Goal: Task Accomplishment & Management: Manage account settings

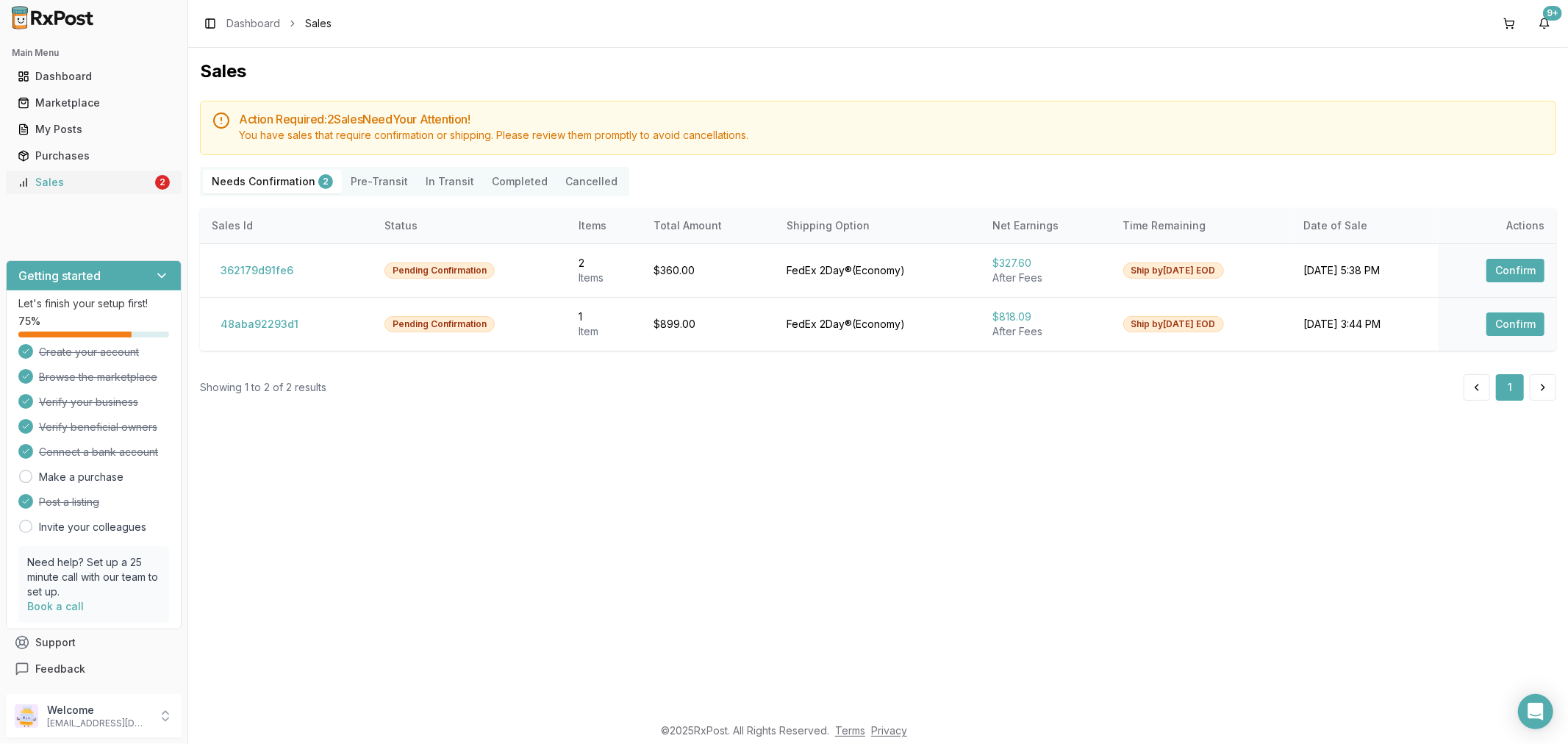
click at [50, 179] on div "Sales" at bounding box center [85, 182] width 134 height 15
click at [1526, 265] on button "Confirm" at bounding box center [1514, 270] width 58 height 23
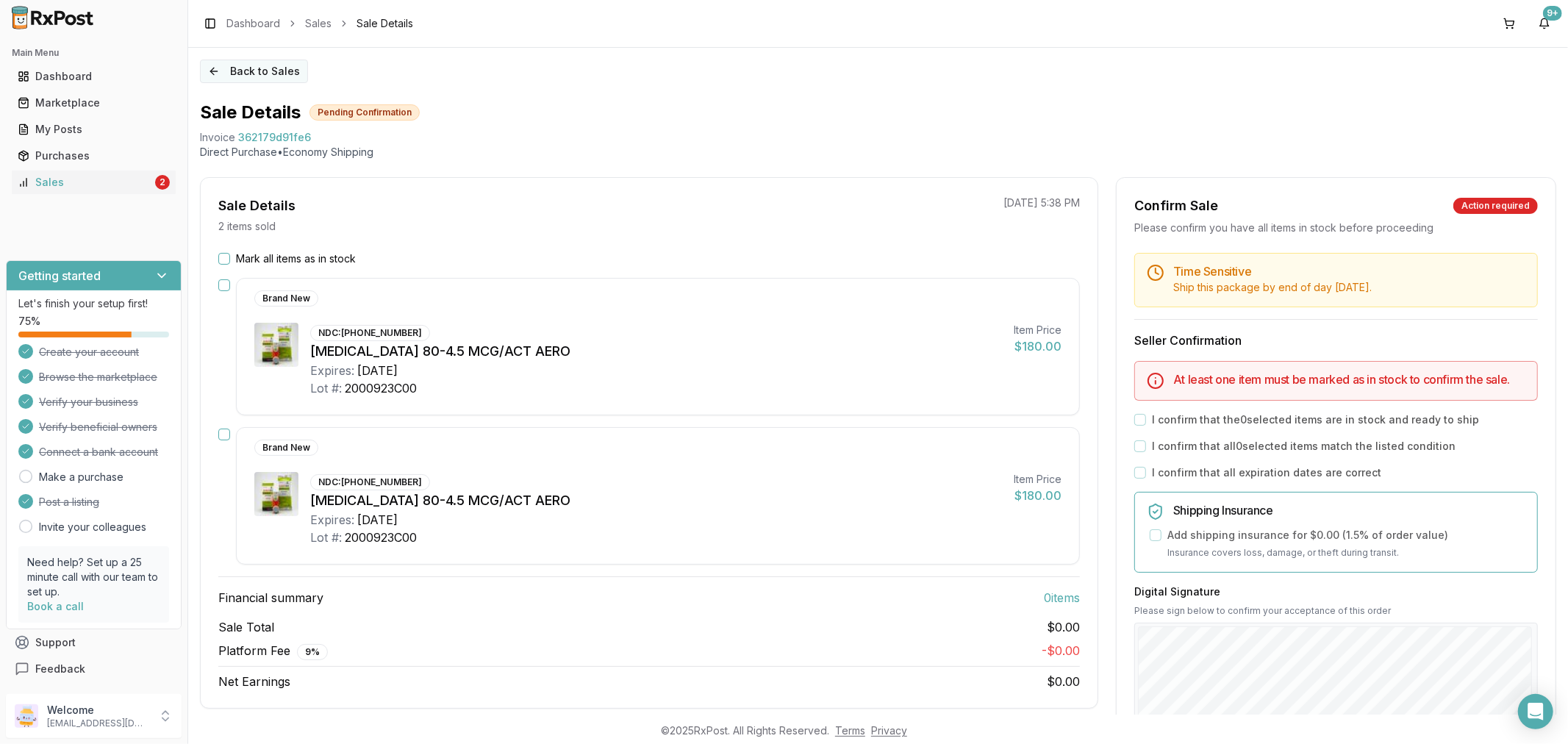
click at [211, 71] on button "Back to Sales" at bounding box center [253, 71] width 108 height 23
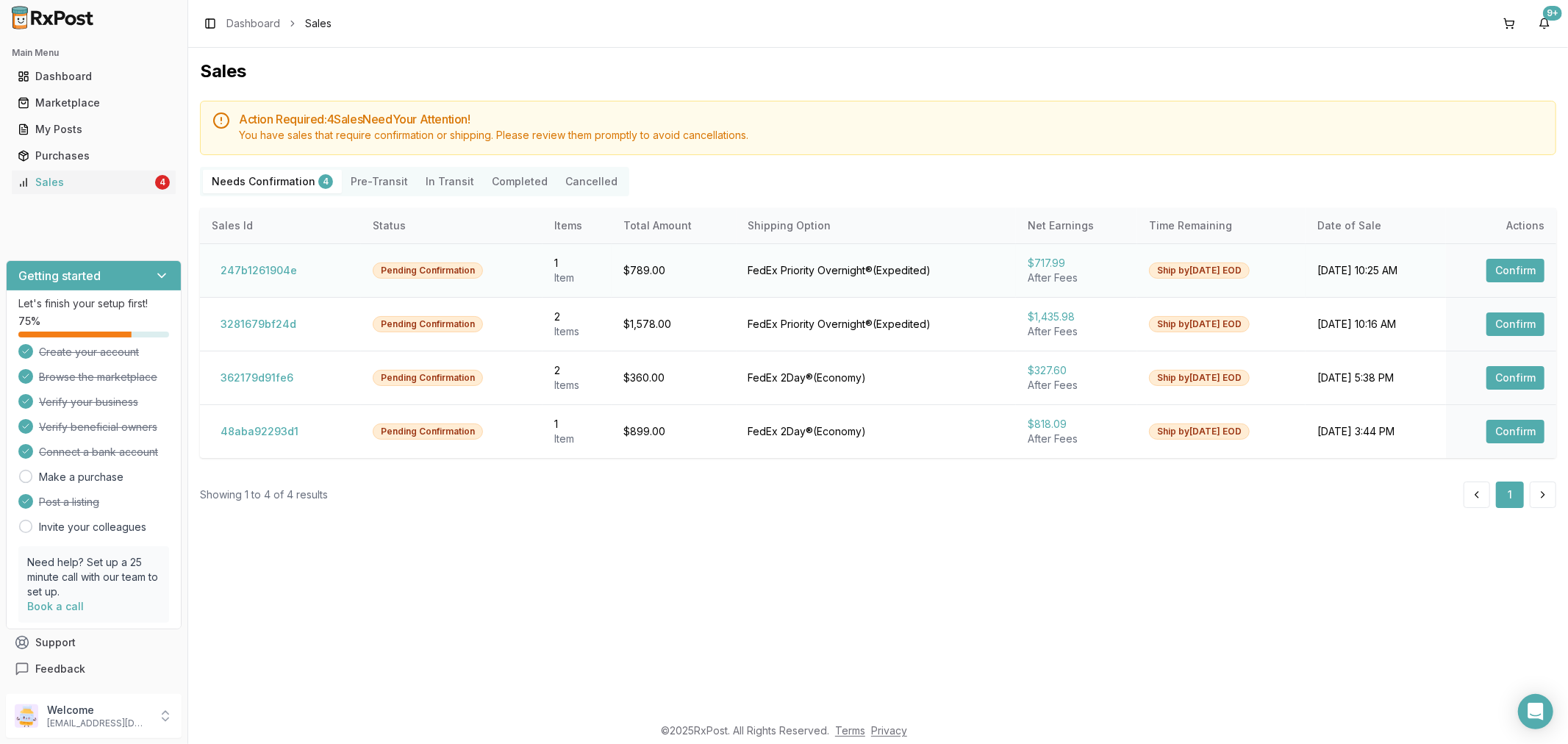
click at [1502, 272] on button "Confirm" at bounding box center [1514, 270] width 58 height 23
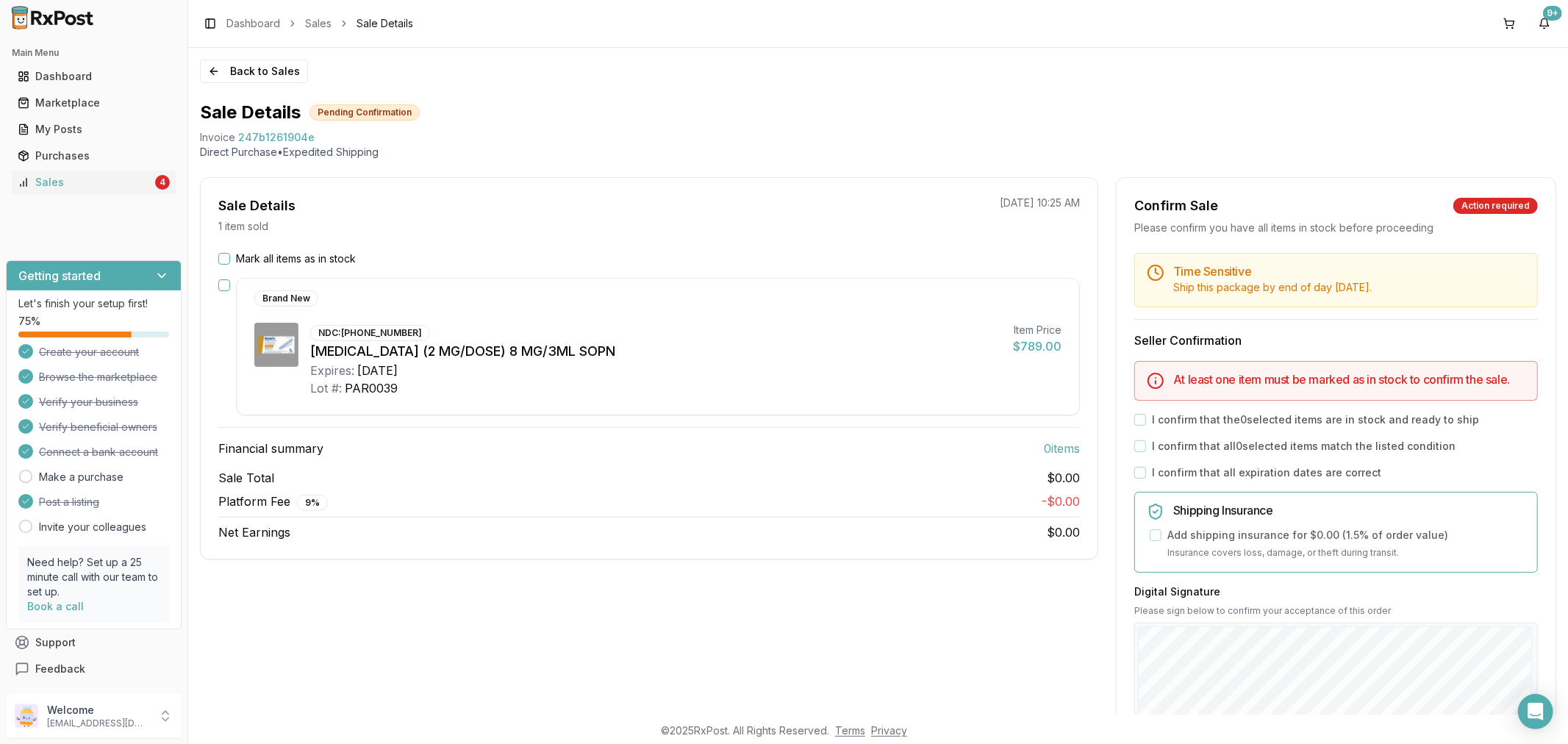
click at [223, 259] on button "Mark all items as in stock" at bounding box center [224, 258] width 12 height 12
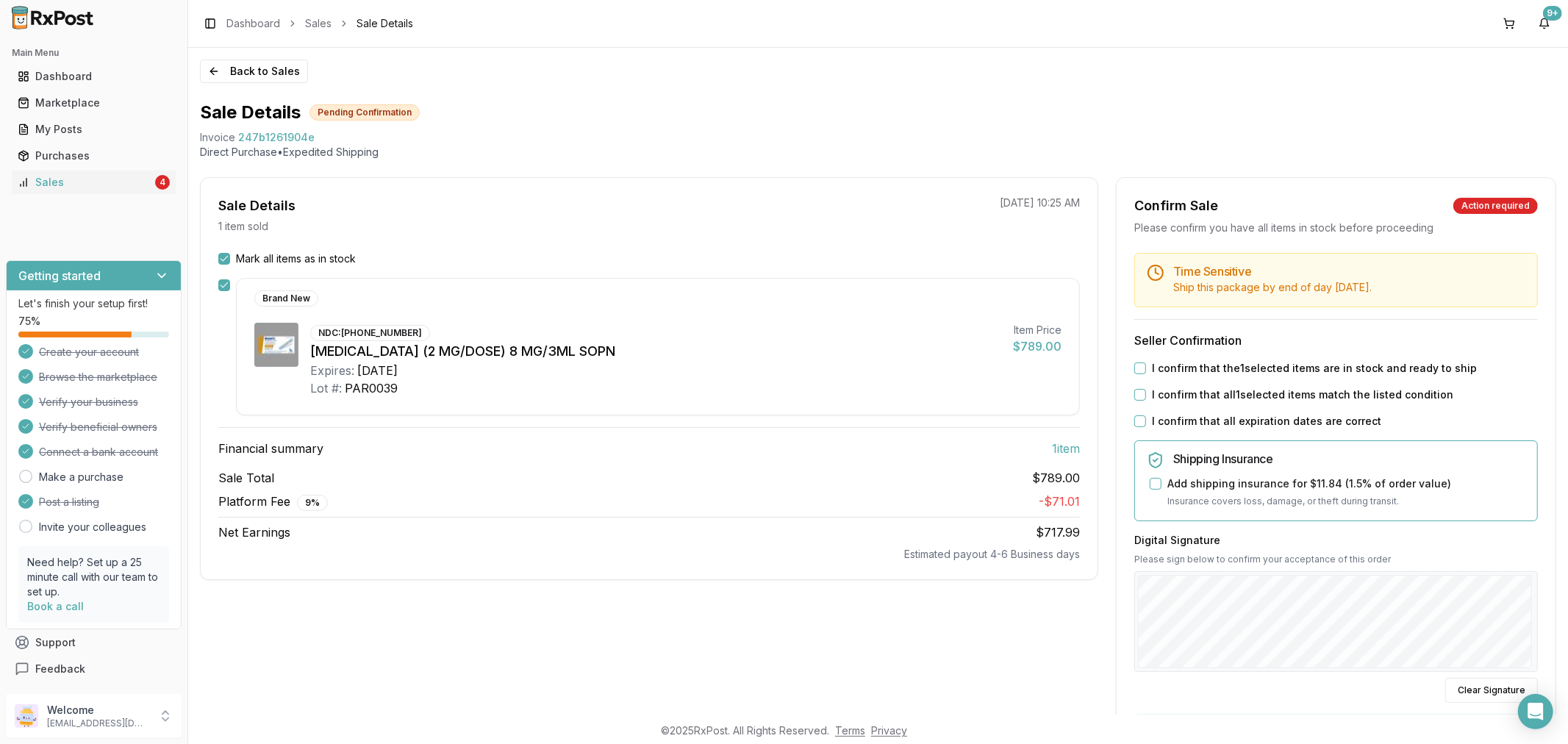
click at [1135, 423] on button "I confirm that all expiration dates are correct" at bounding box center [1140, 421] width 12 height 12
click at [1134, 397] on button "I confirm that all 1 selected items match the listed condition" at bounding box center [1140, 394] width 12 height 12
click at [1138, 367] on button "I confirm that the 1 selected items are in stock and ready to ship" at bounding box center [1140, 368] width 12 height 12
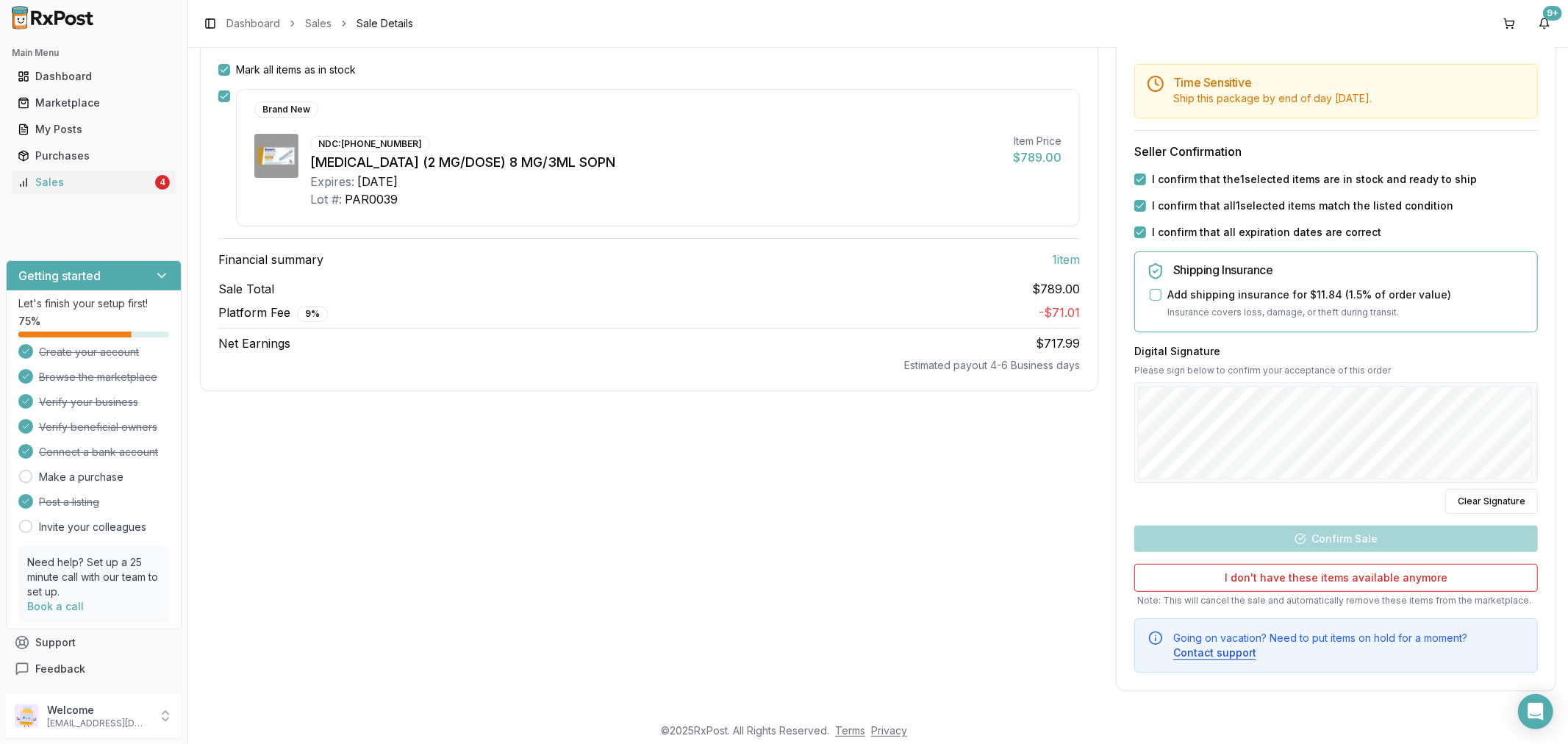
scroll to position [190, 0]
click at [1567, 371] on div "Back to Sales Sale Details Pending Confirmation Invoice 247b1261904e Direct Pur…" at bounding box center [878, 381] width 1379 height 667
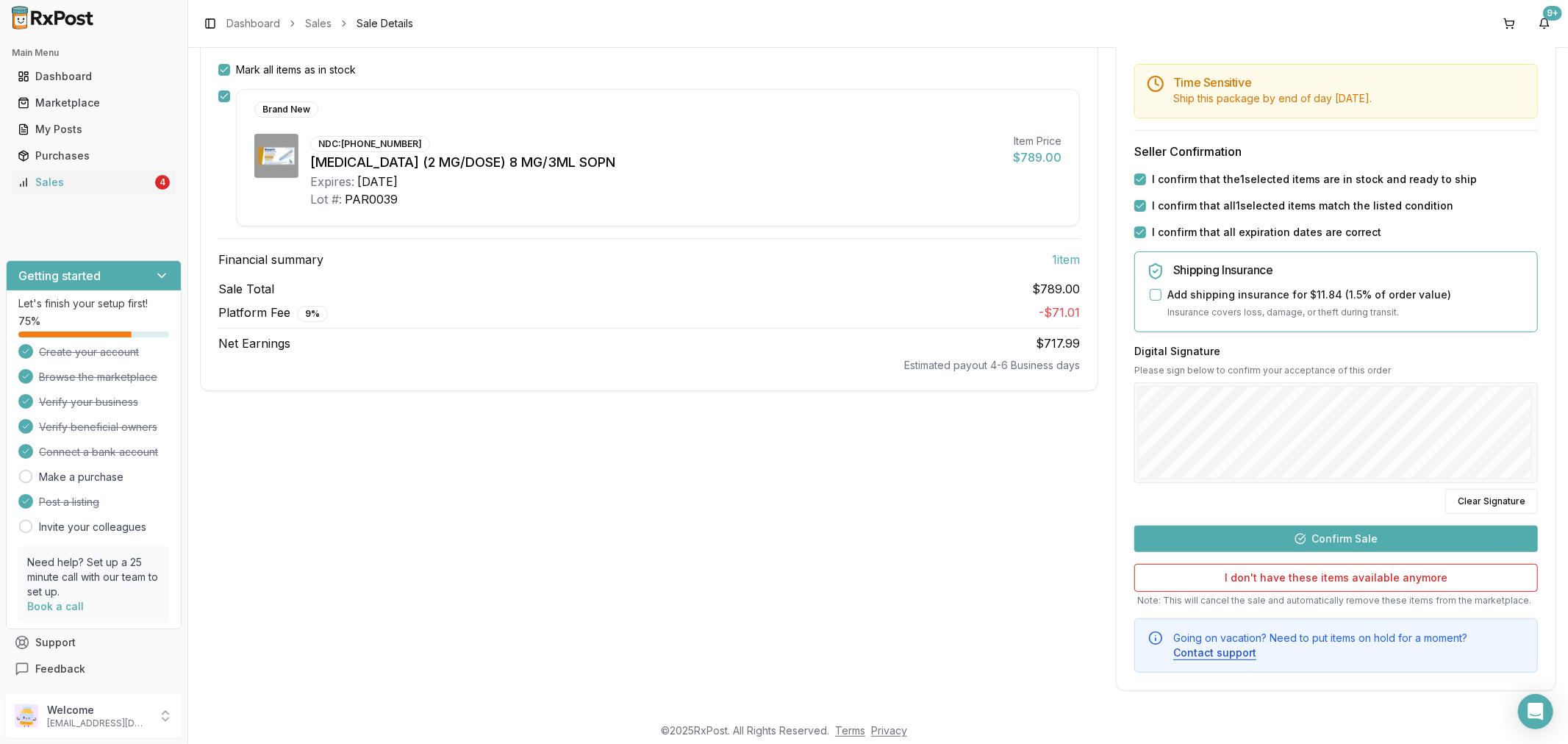
click at [1420, 538] on button "Confirm Sale" at bounding box center [1336, 538] width 404 height 27
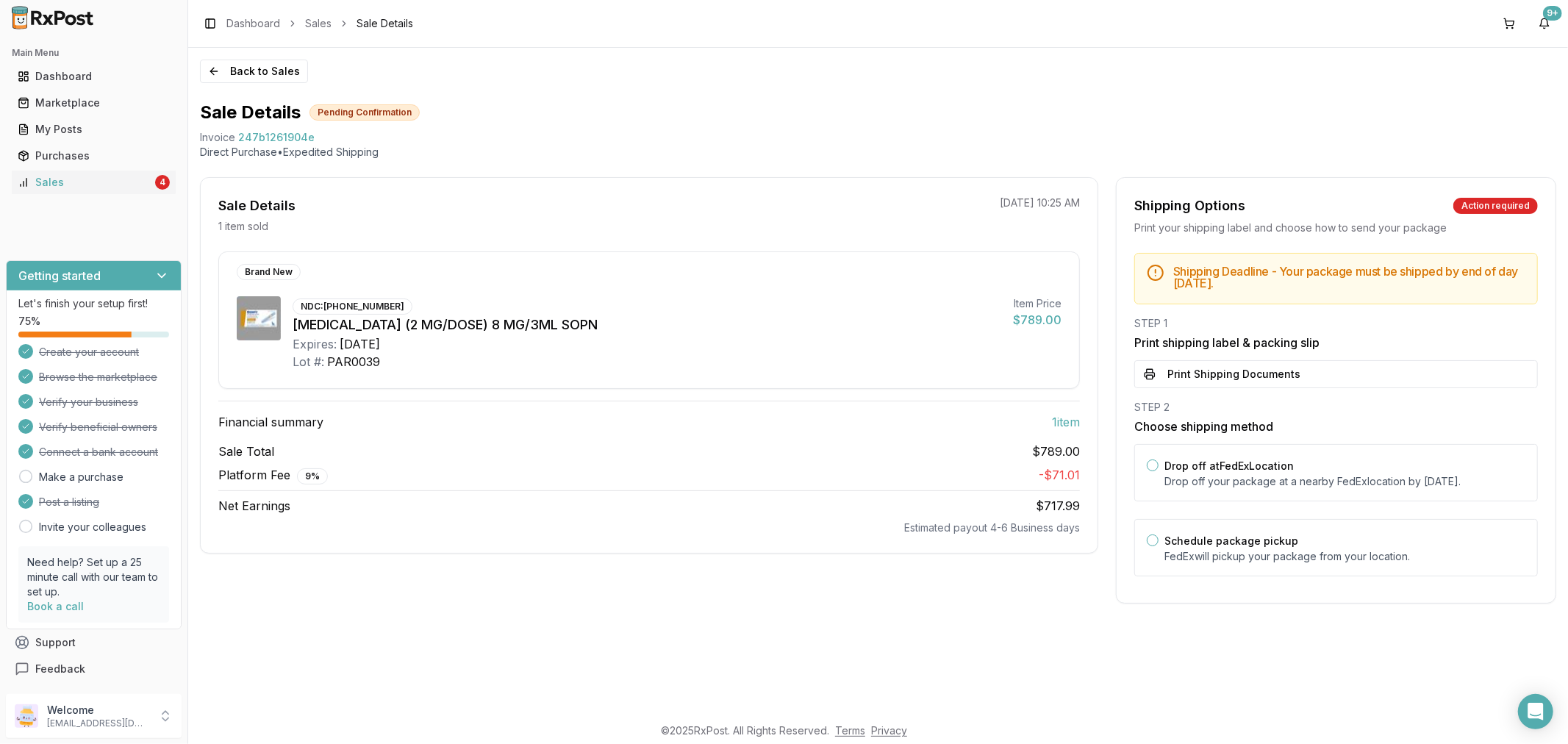
click at [1412, 353] on div "STEP 1 Print shipping label & packing slip Print Shipping Documents" at bounding box center [1336, 352] width 404 height 72
click at [1416, 367] on button "Print Shipping Documents" at bounding box center [1336, 373] width 404 height 28
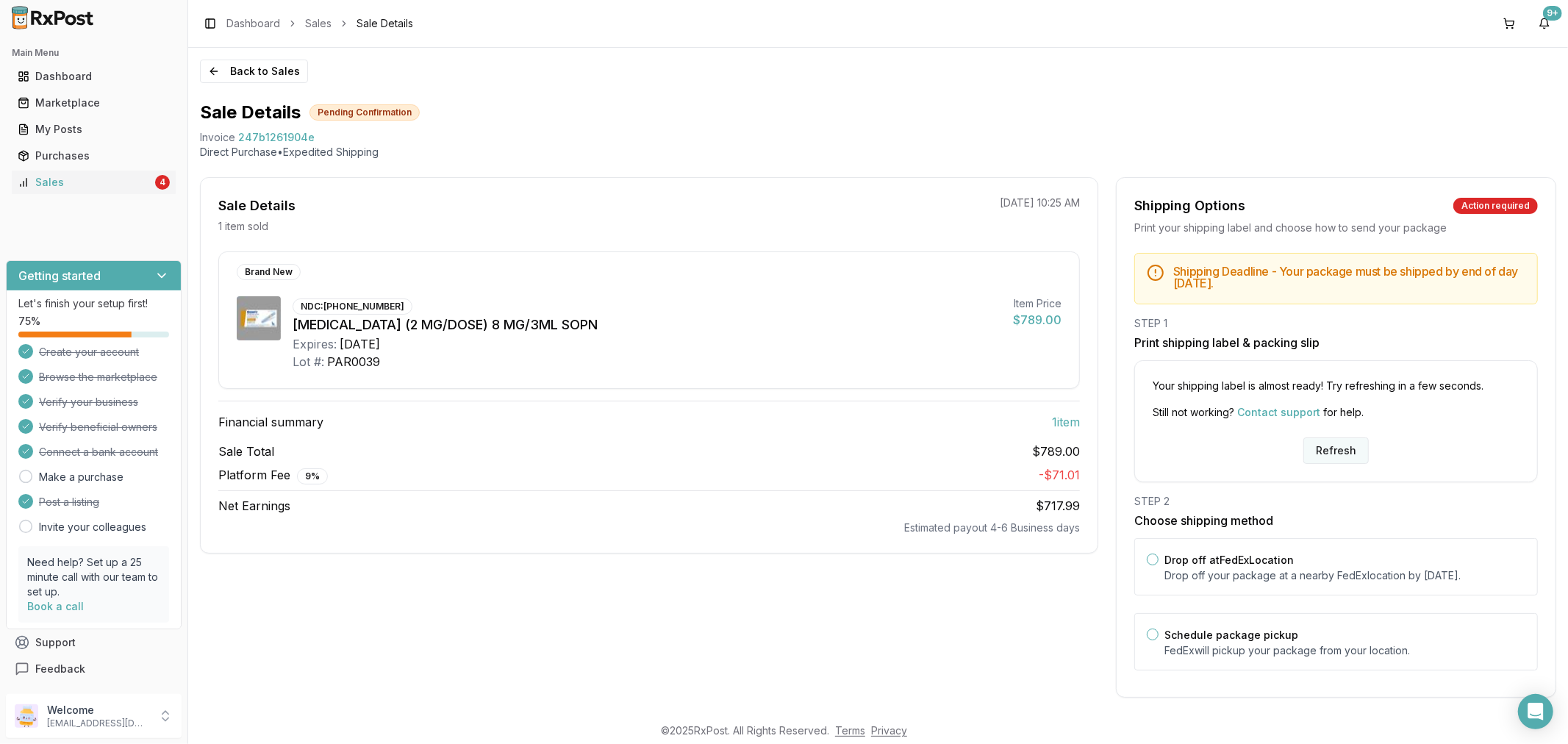
click at [1320, 454] on button "Refresh" at bounding box center [1336, 450] width 65 height 27
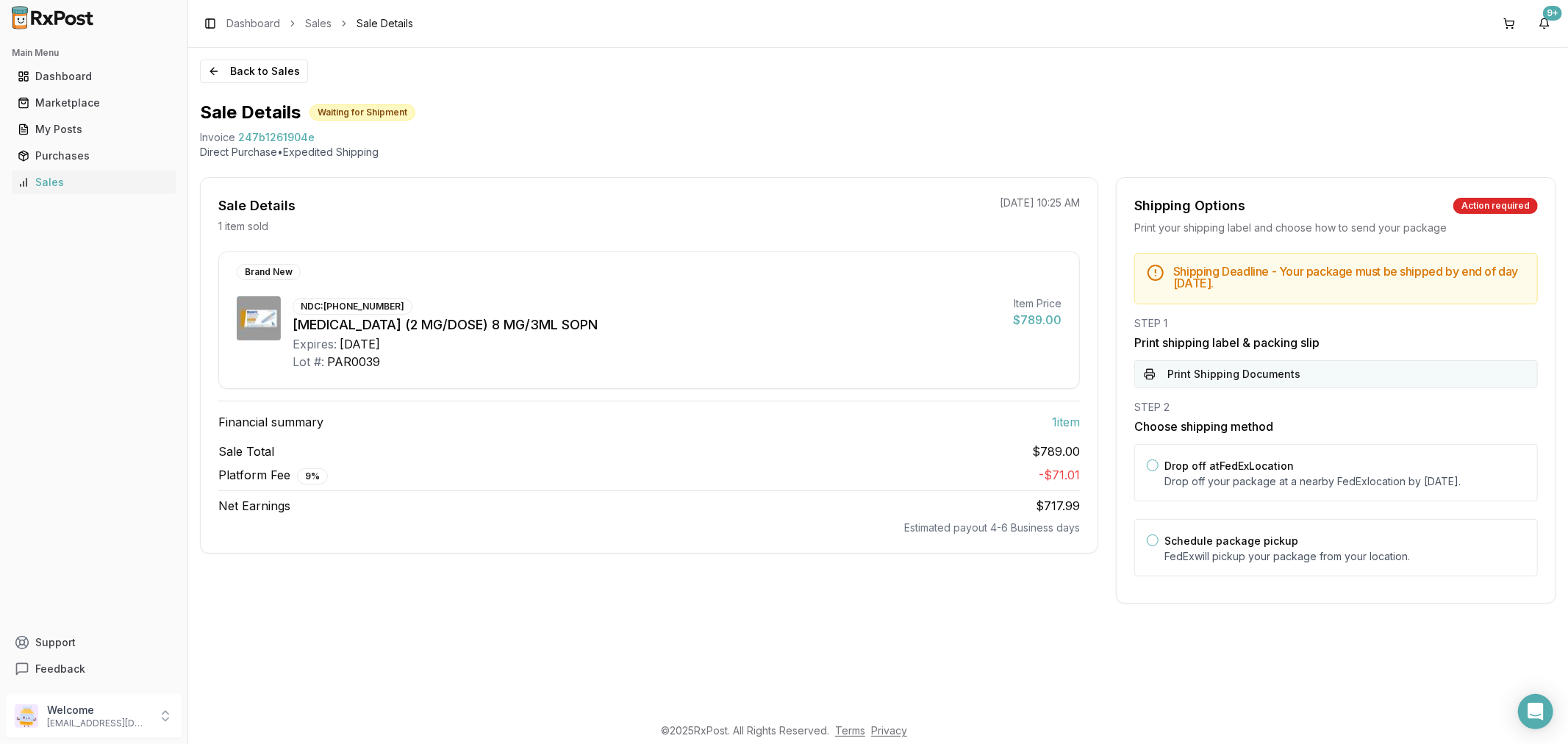
click at [1320, 379] on button "Print Shipping Documents" at bounding box center [1336, 373] width 404 height 28
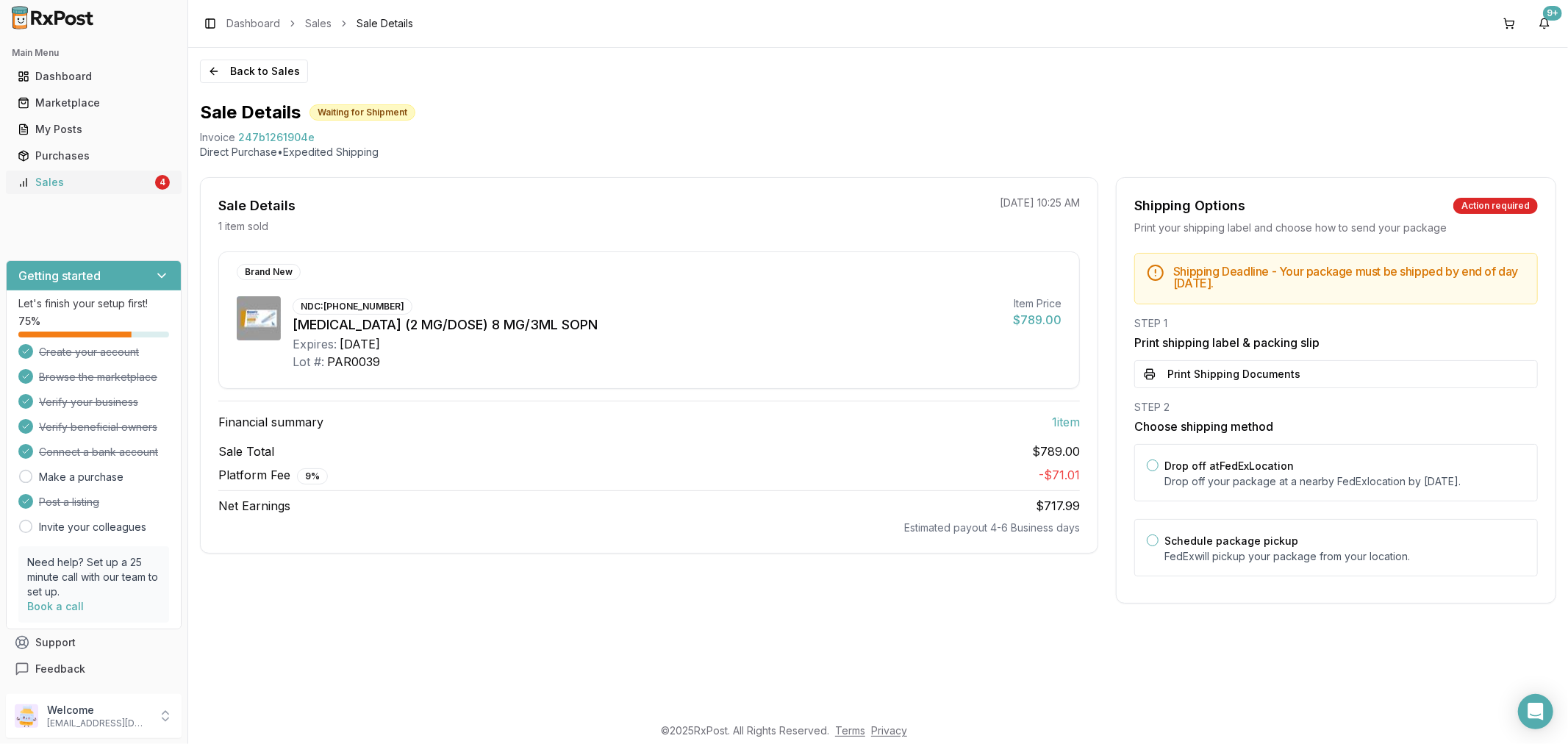
click at [101, 174] on link "Sales 4" at bounding box center [93, 182] width 164 height 27
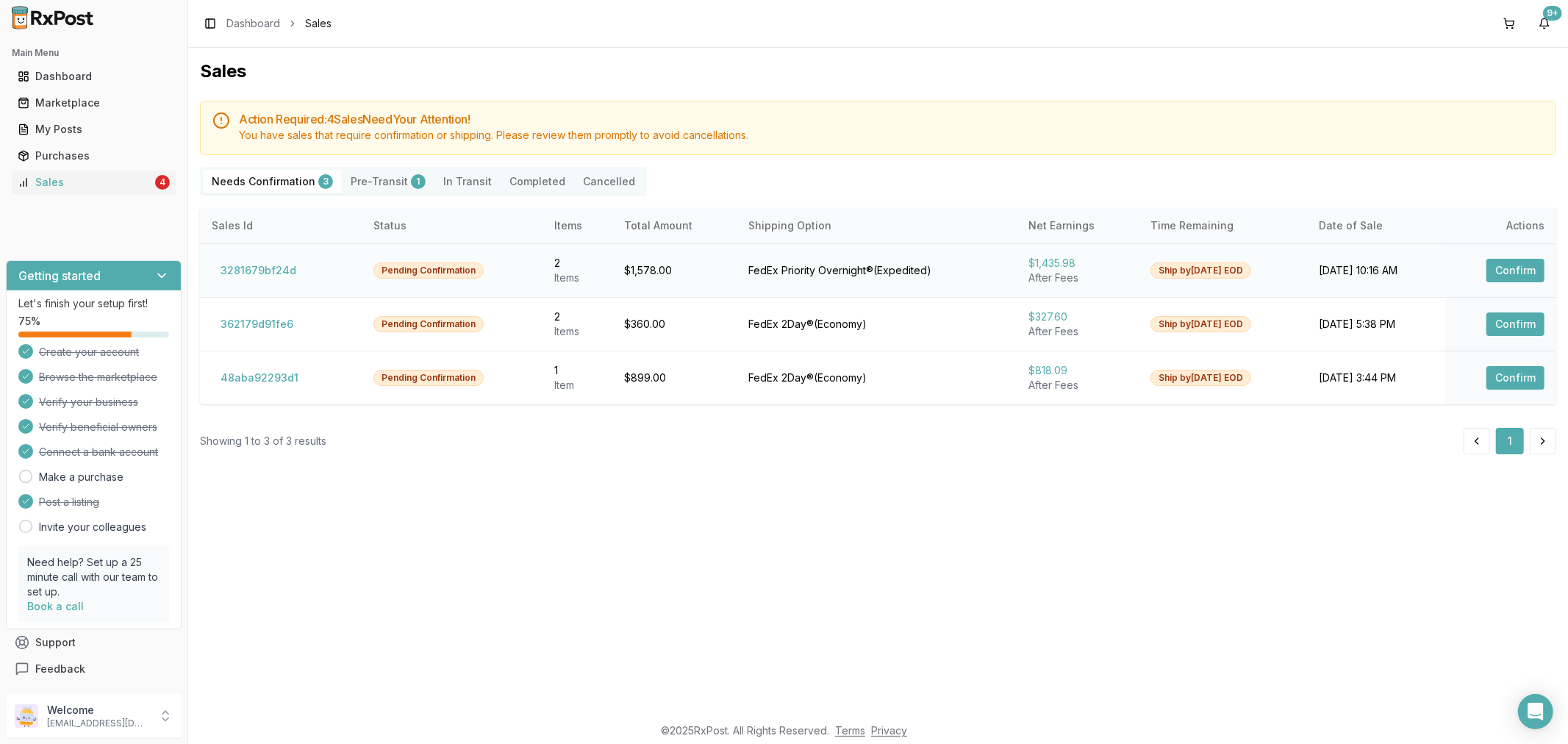
click at [1508, 264] on button "Confirm" at bounding box center [1514, 270] width 58 height 23
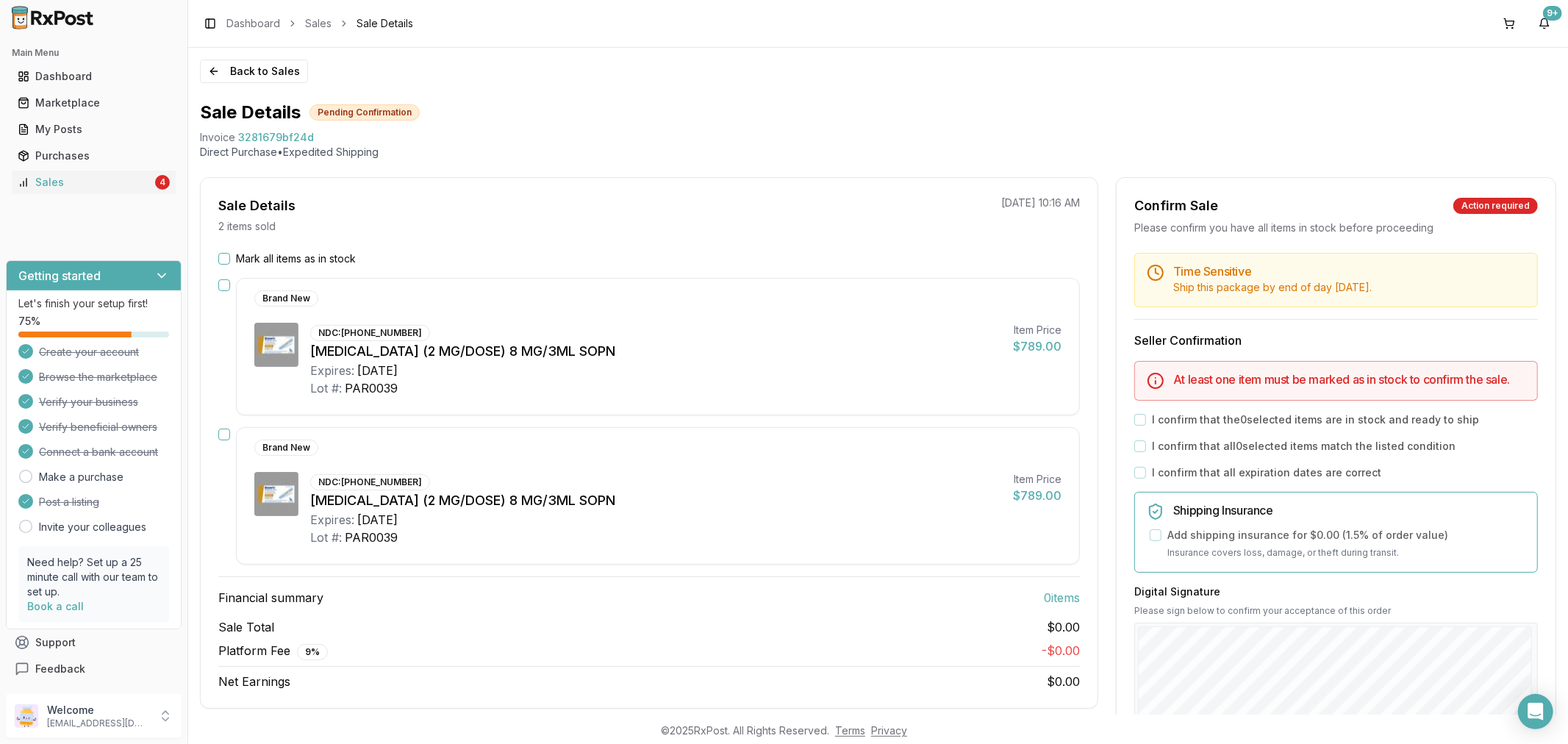
click at [221, 258] on button "Mark all items as in stock" at bounding box center [224, 258] width 12 height 12
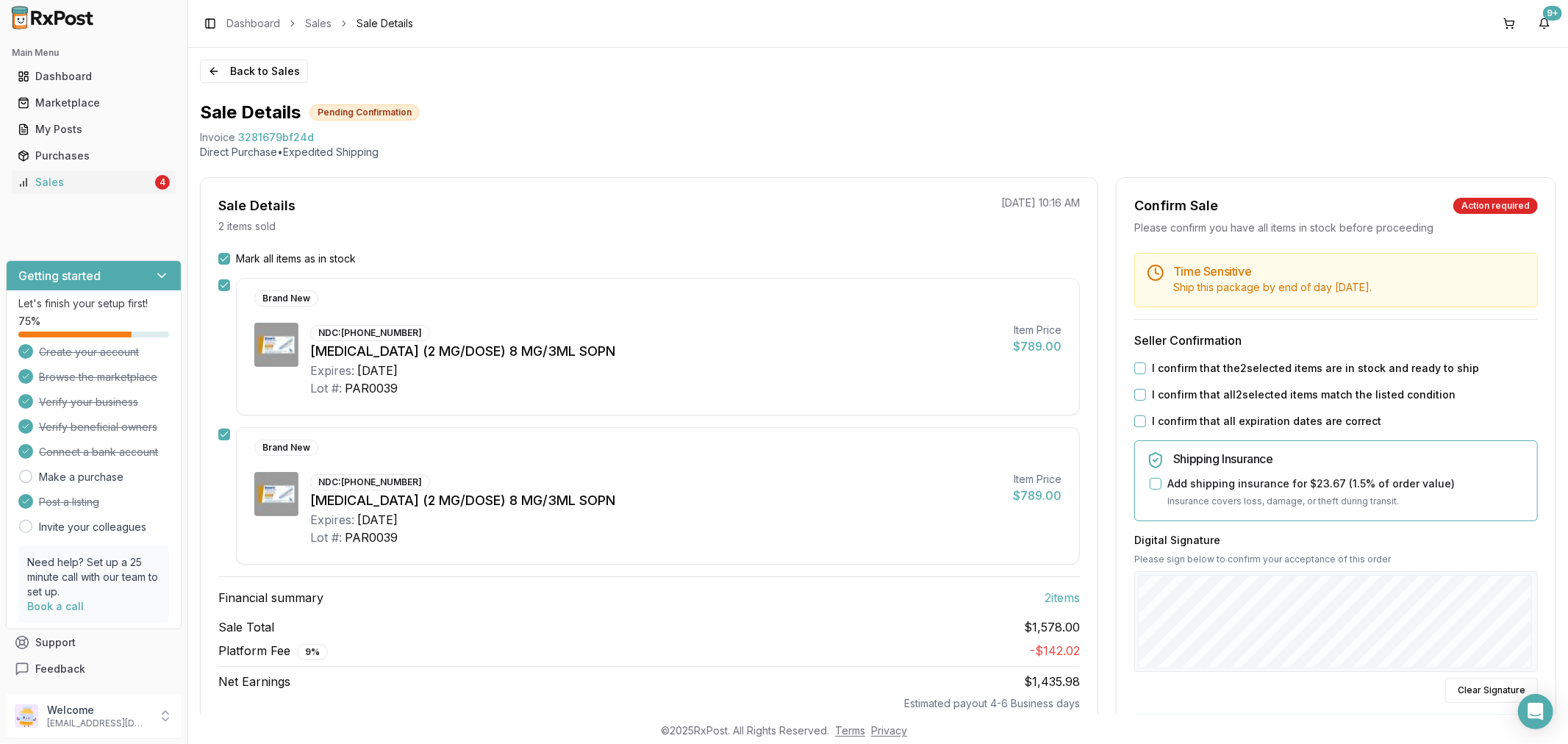
click at [1137, 419] on button "I confirm that all expiration dates are correct" at bounding box center [1140, 421] width 12 height 12
click at [1135, 394] on button "I confirm that all 2 selected items match the listed condition" at bounding box center [1140, 394] width 12 height 12
click at [1134, 368] on button "I confirm that the 2 selected items are in stock and ready to ship" at bounding box center [1140, 368] width 12 height 12
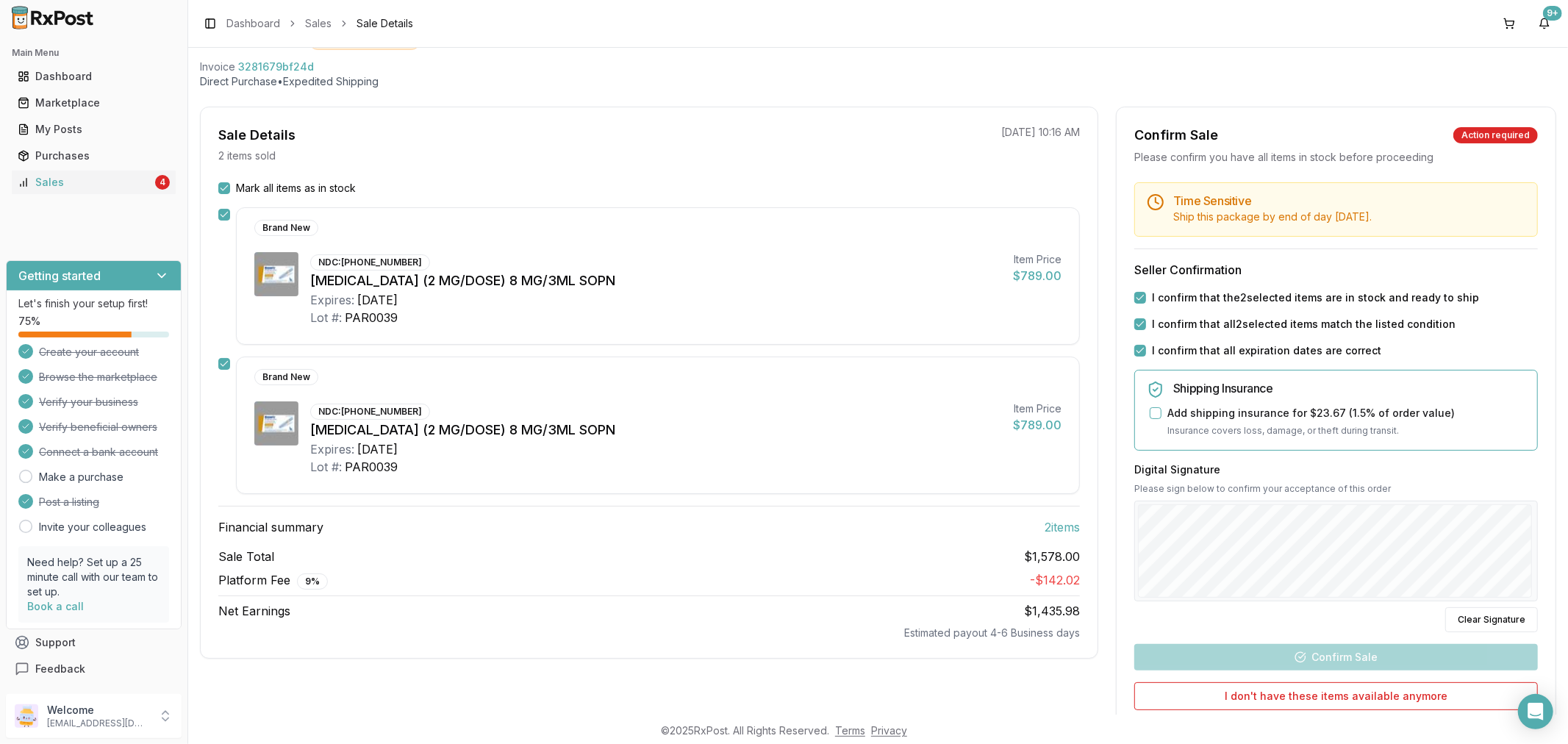
scroll to position [163, 0]
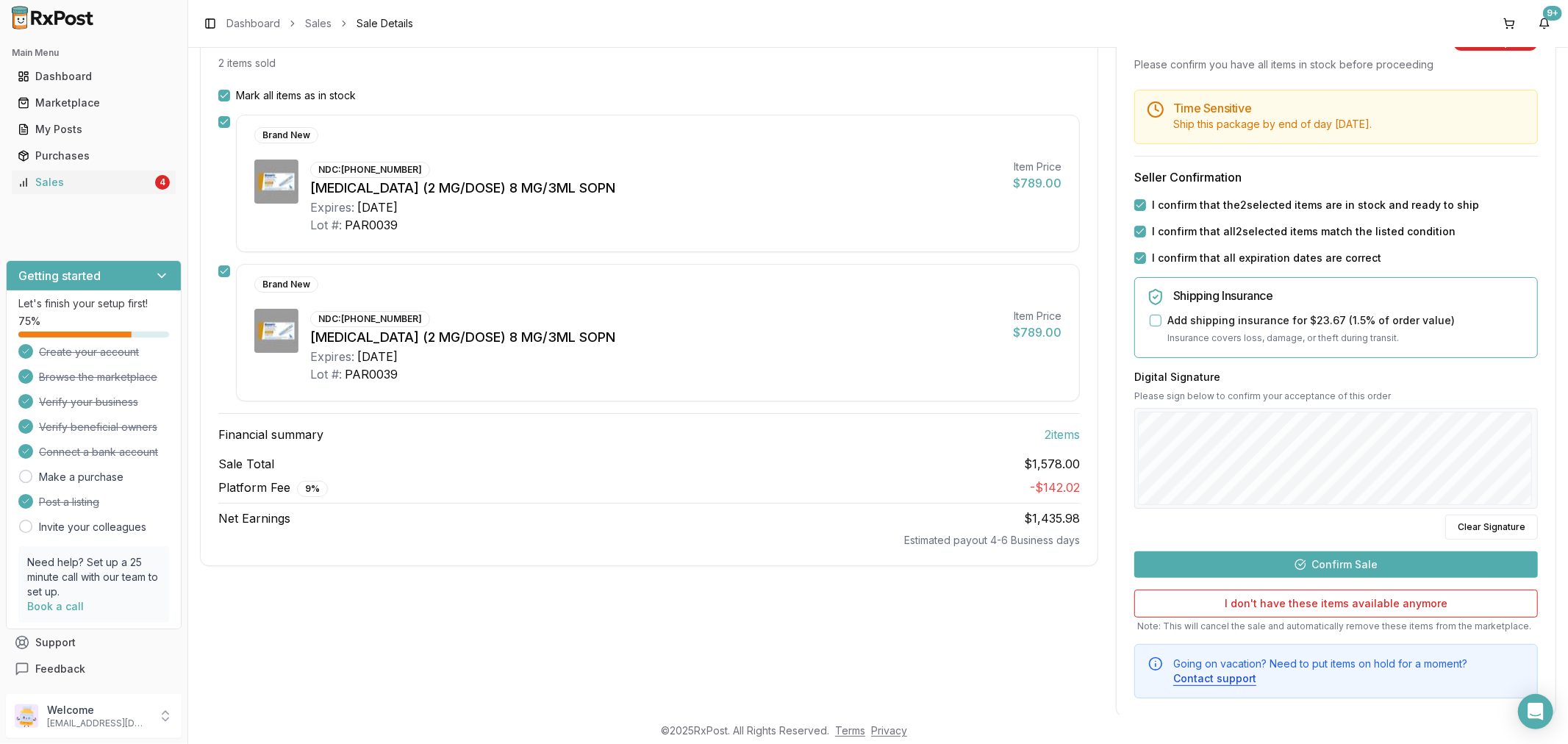
click at [1362, 560] on button "Confirm Sale" at bounding box center [1336, 565] width 404 height 27
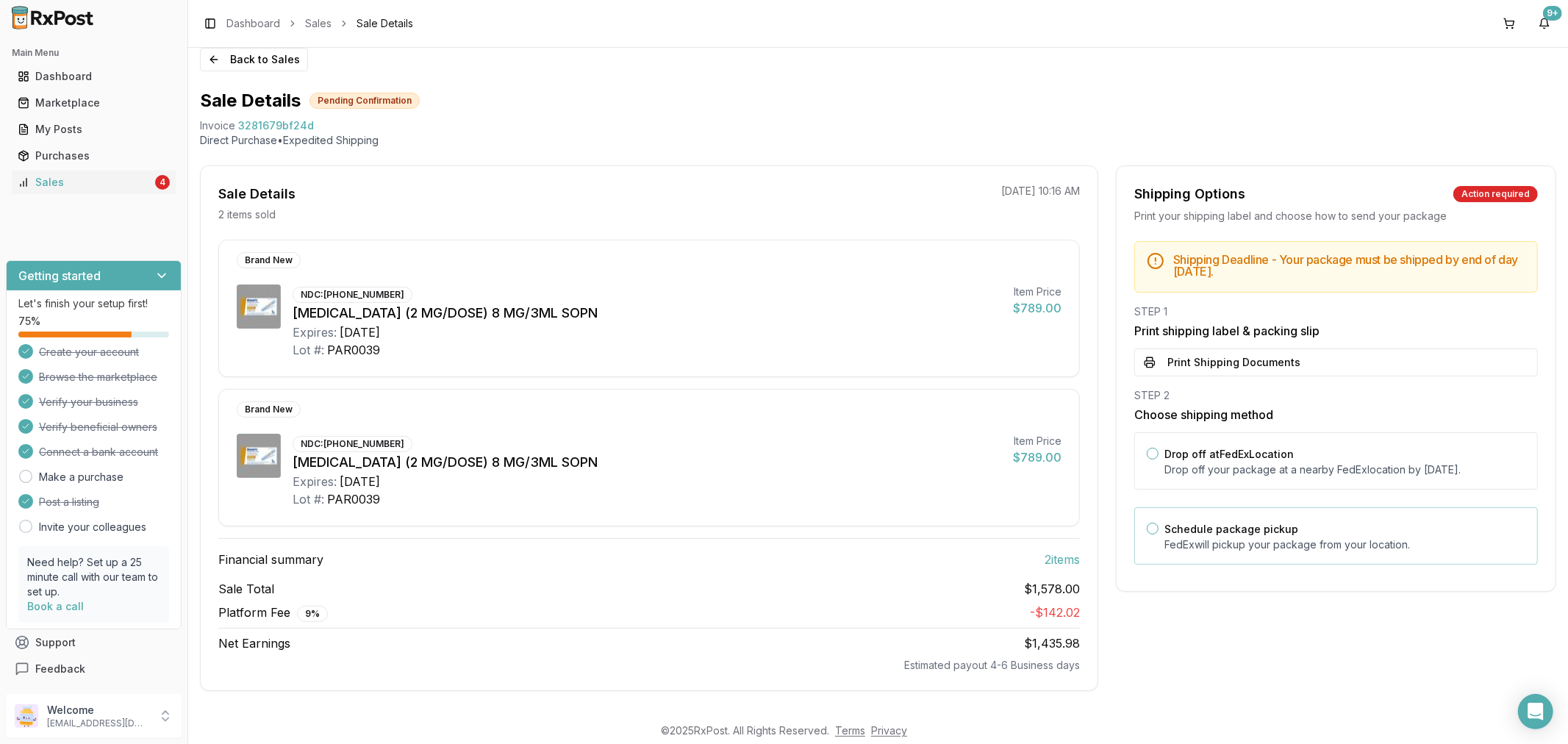
scroll to position [15, 0]
click at [1357, 362] on button "Print Shipping Documents" at bounding box center [1336, 362] width 404 height 28
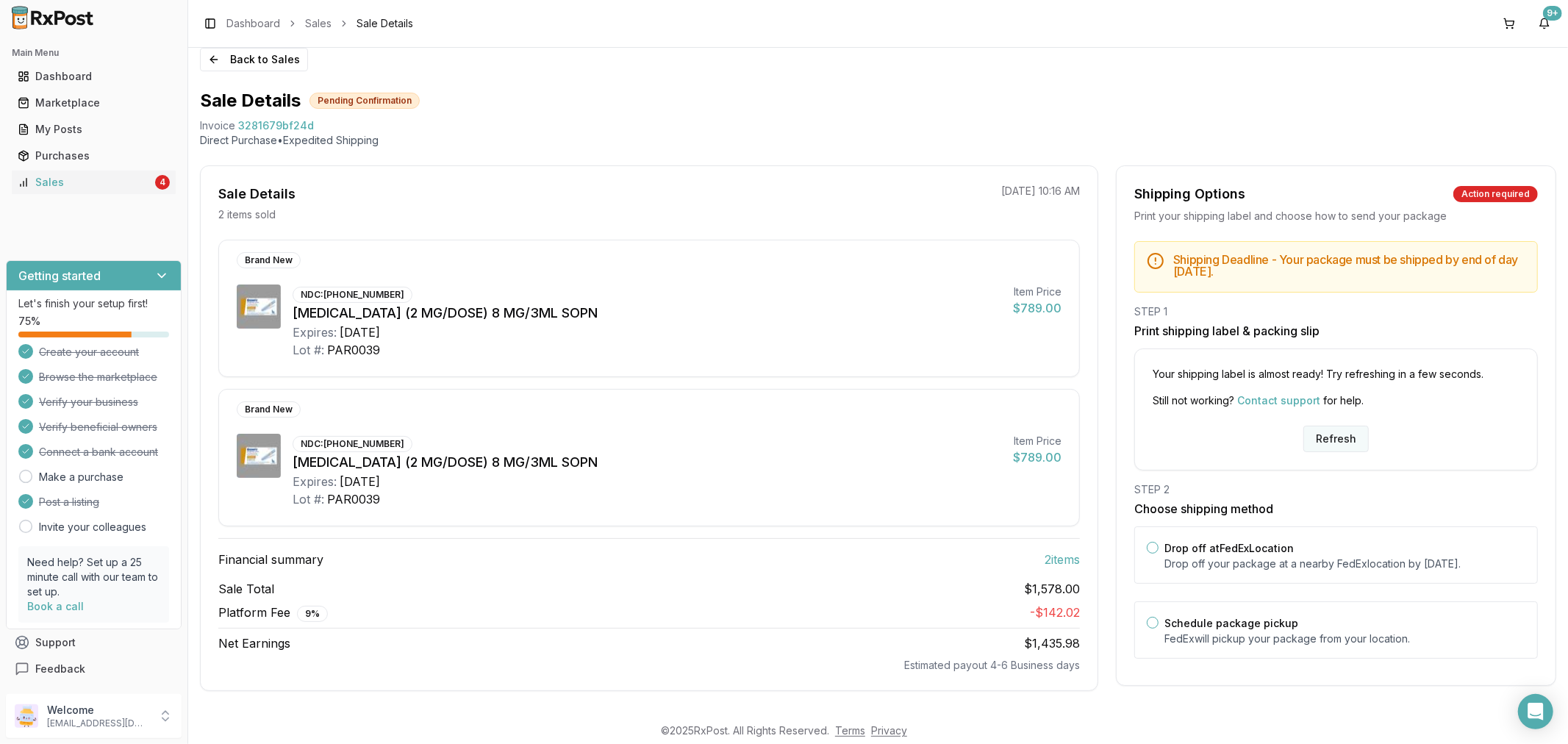
click at [1339, 431] on button "Refresh" at bounding box center [1336, 439] width 65 height 27
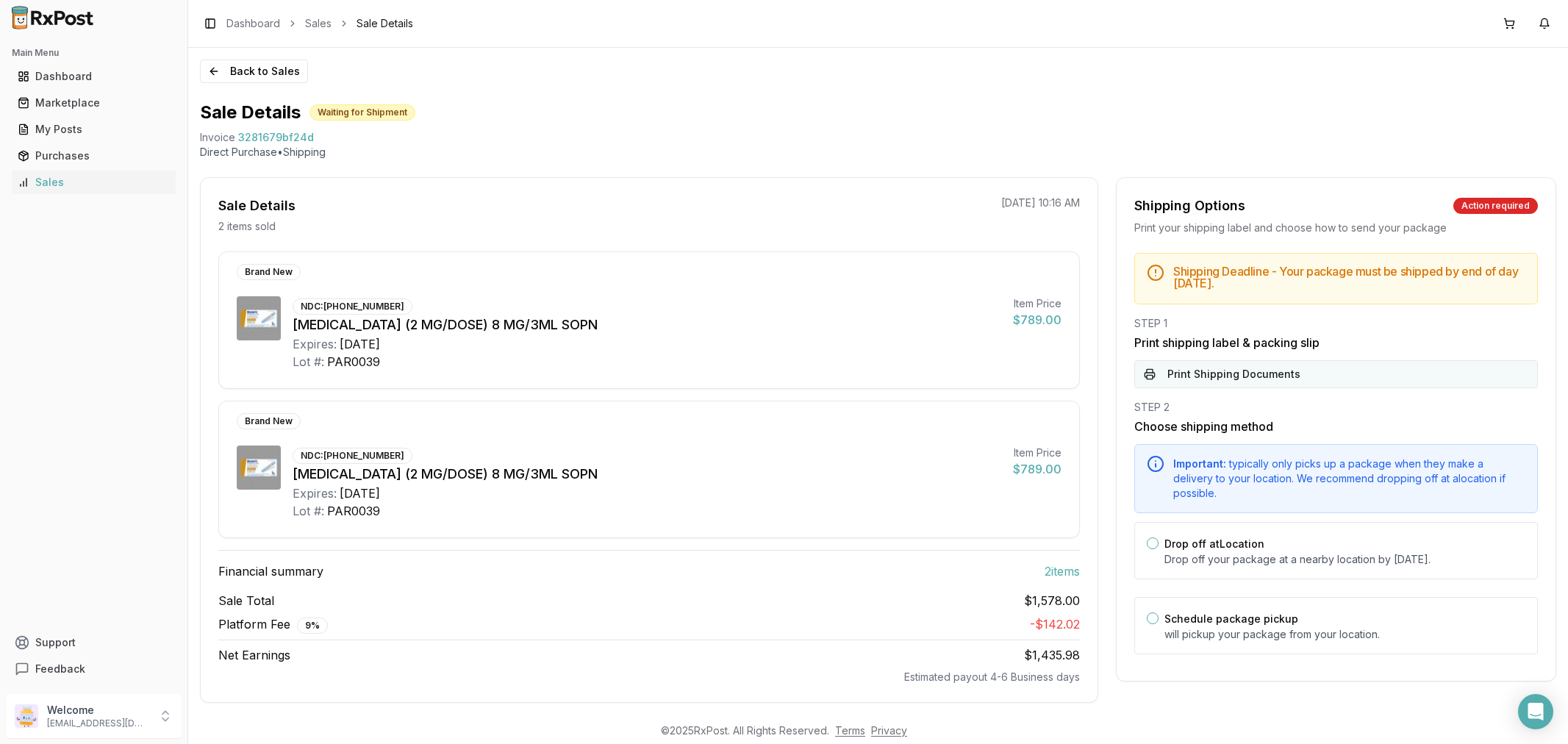
click at [1259, 377] on button "Print Shipping Documents" at bounding box center [1336, 373] width 404 height 28
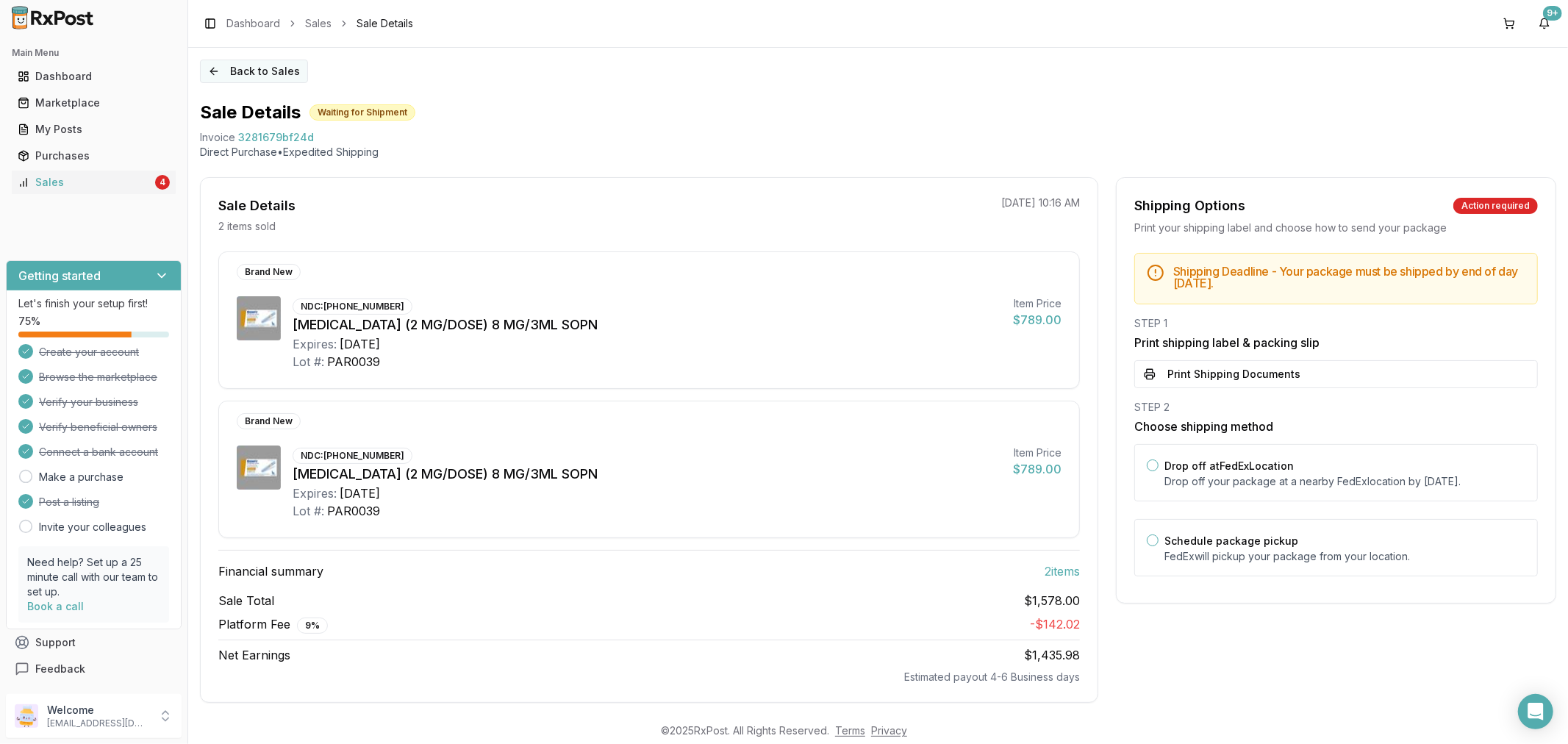
click at [214, 78] on button "Back to Sales" at bounding box center [253, 71] width 108 height 23
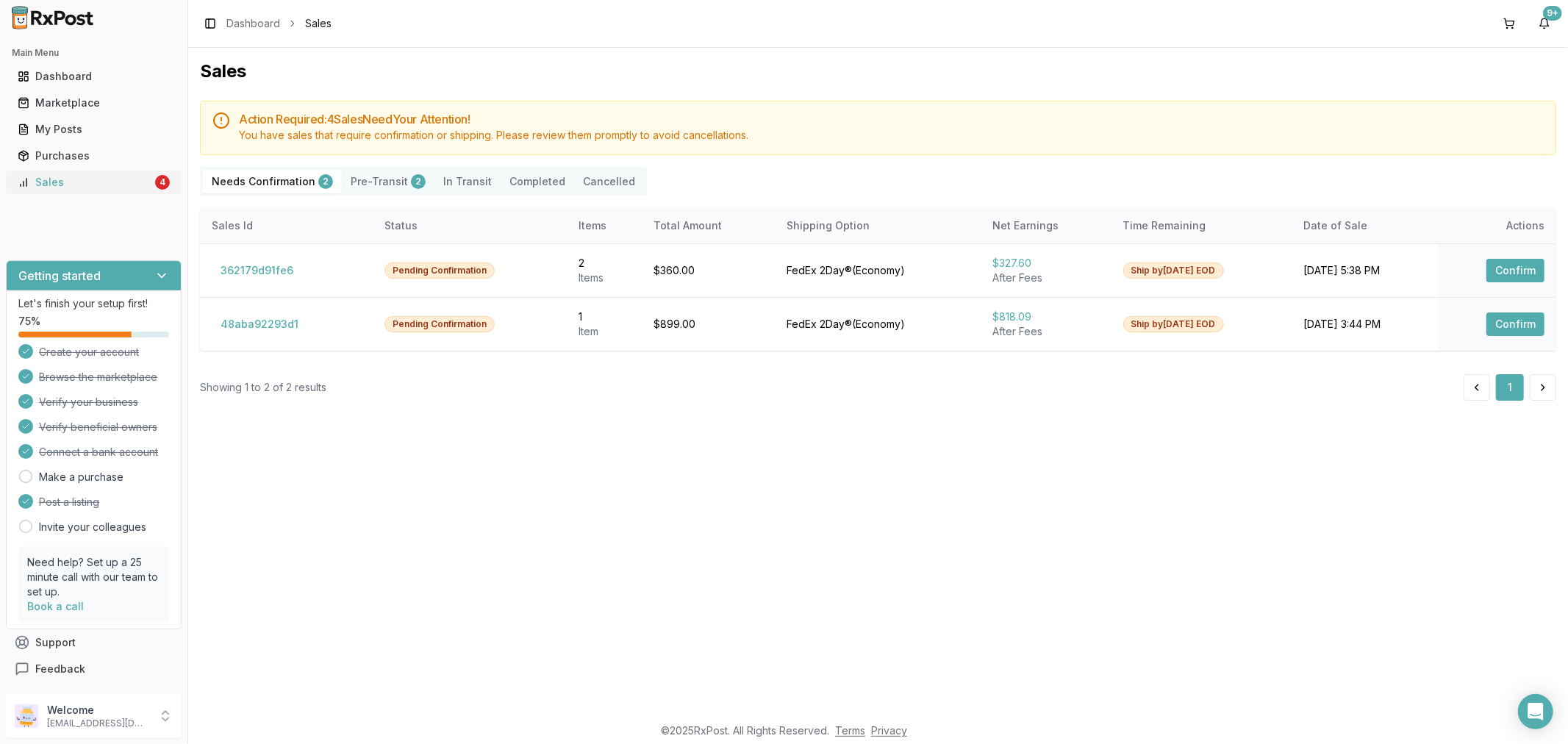
click at [118, 178] on div "Sales" at bounding box center [85, 182] width 134 height 15
click at [83, 128] on div "My Posts" at bounding box center [93, 129] width 152 height 15
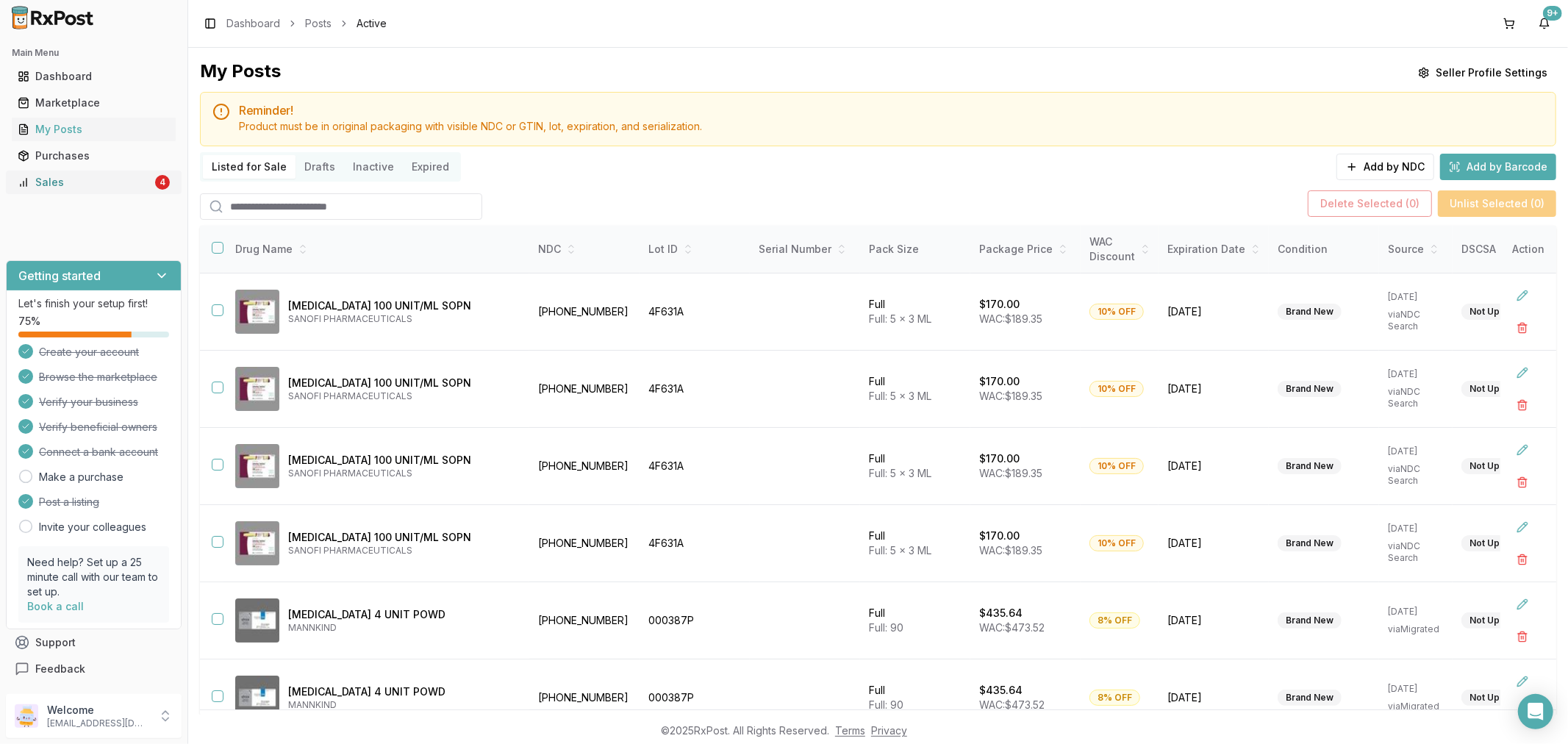
click at [75, 188] on div "Sales" at bounding box center [85, 182] width 134 height 15
